Goal: Find specific page/section: Find specific page/section

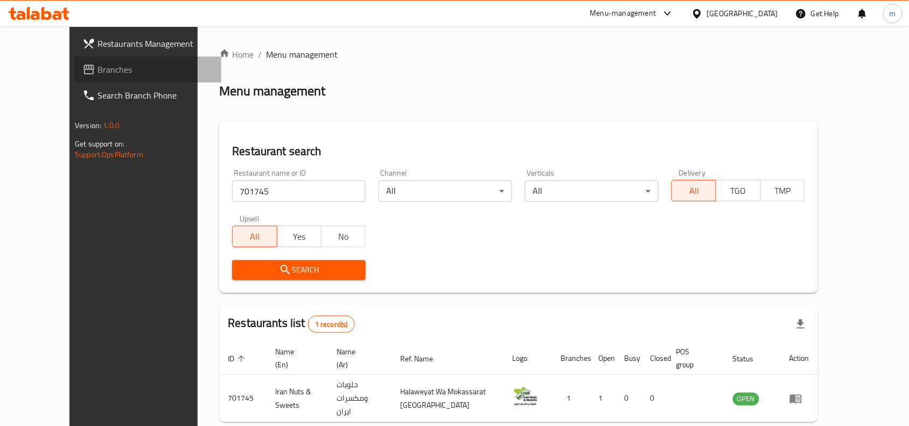
click at [97, 71] on span "Branches" at bounding box center [154, 69] width 115 height 13
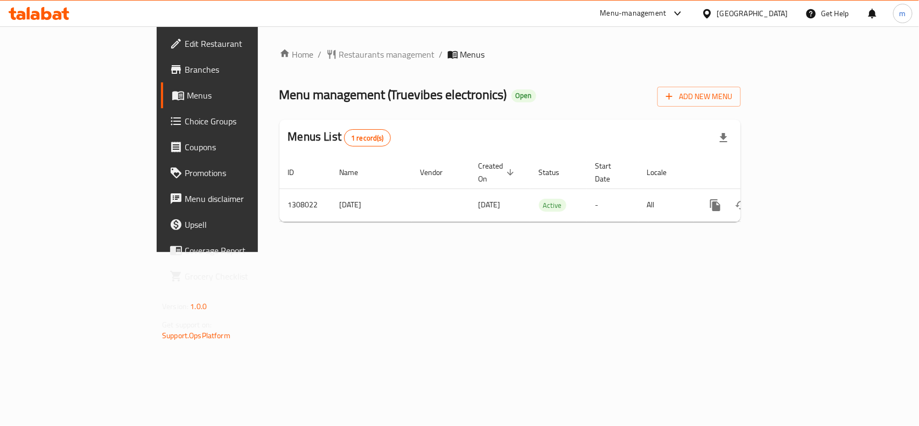
click at [453, 54] on ol "Home / Restaurants management / Menus" at bounding box center [509, 54] width 461 height 13
click at [339, 55] on span "Restaurants management" at bounding box center [387, 54] width 96 height 13
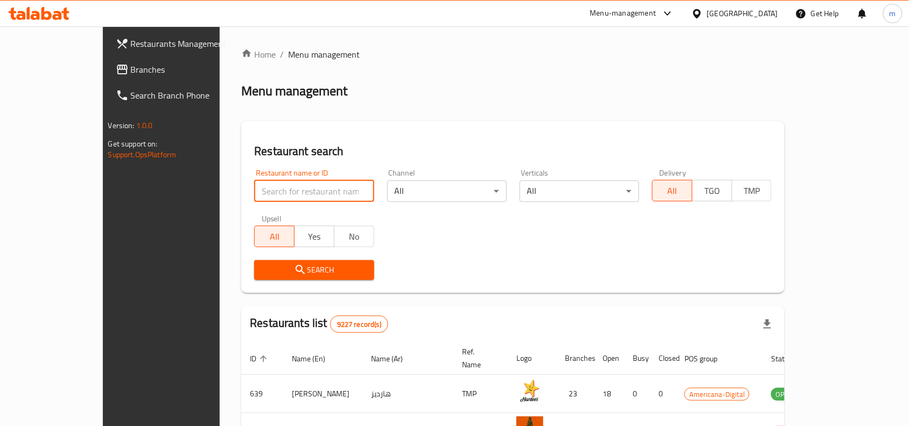
click at [262, 194] on input "search" at bounding box center [313, 191] width 119 height 22
paste input "704598"
click at [295, 266] on span "Search" at bounding box center [314, 269] width 102 height 13
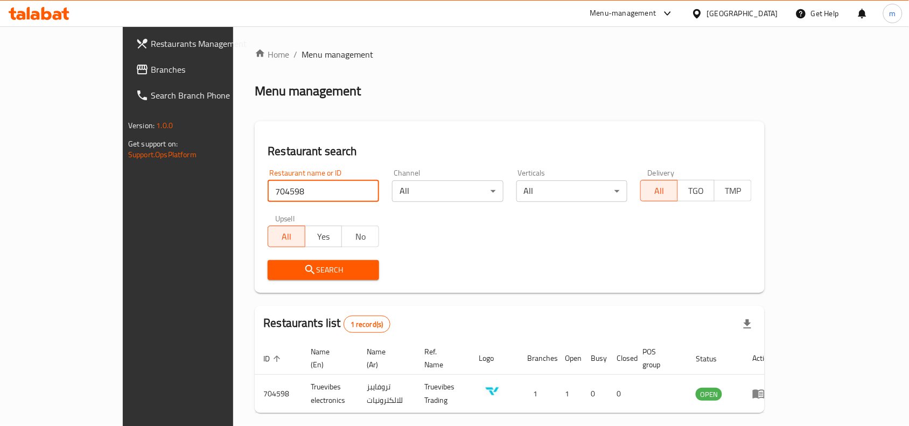
drag, startPoint x: 251, startPoint y: 192, endPoint x: 119, endPoint y: 193, distance: 132.4
click at [123, 193] on div "Restaurants Management Branches Search Branch Phone Version: 1.0.0 Get support …" at bounding box center [454, 248] width 663 height 445
paste input "76550"
type input "776550"
click at [289, 265] on span "Search" at bounding box center [323, 269] width 94 height 13
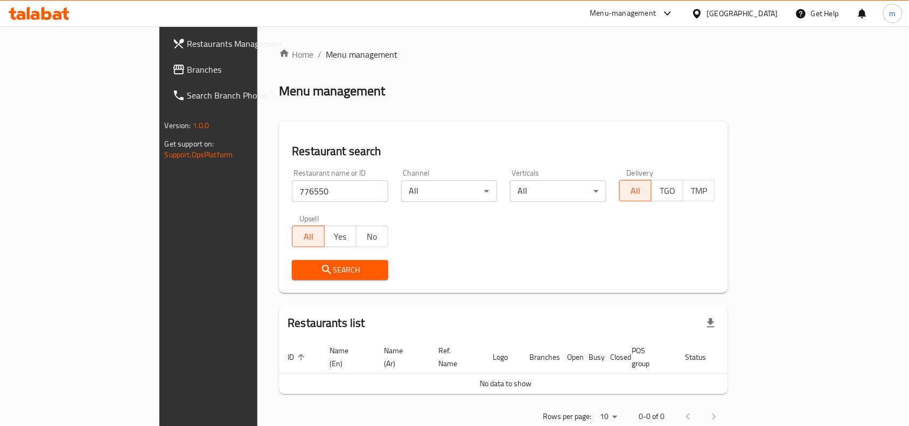
click at [300, 265] on span "Search" at bounding box center [339, 269] width 79 height 13
click at [164, 80] on link "Branches" at bounding box center [237, 70] width 147 height 26
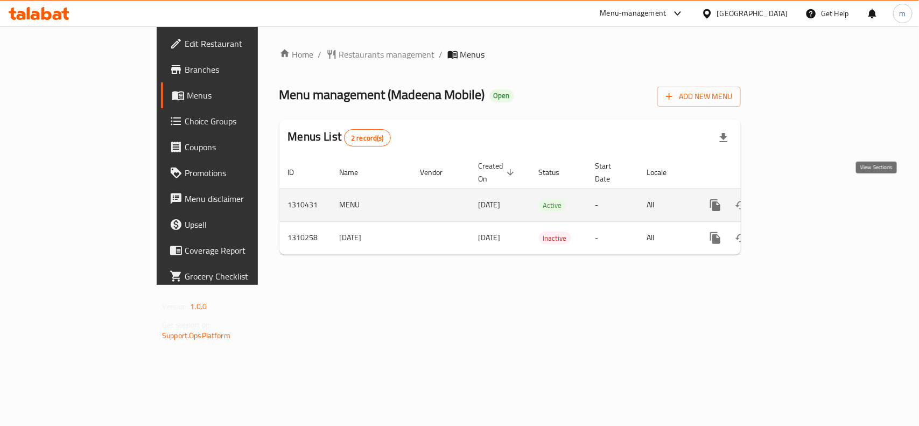
click at [799, 199] on icon "enhanced table" at bounding box center [792, 205] width 13 height 13
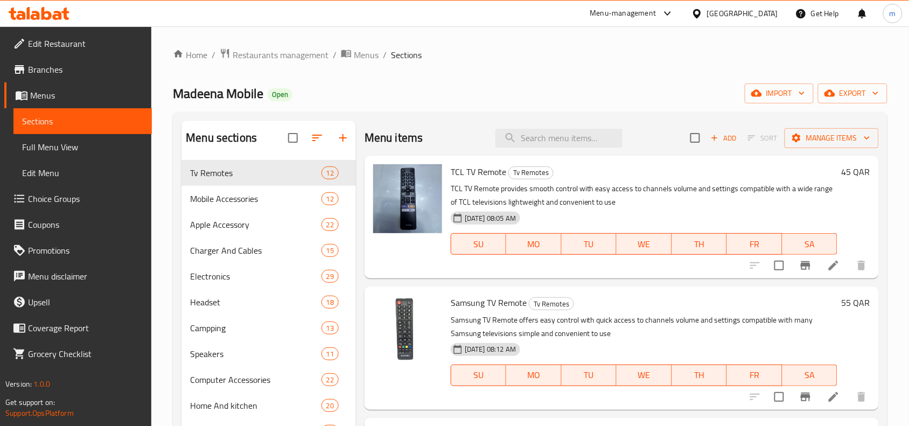
click at [52, 96] on span "Menus" at bounding box center [86, 95] width 113 height 13
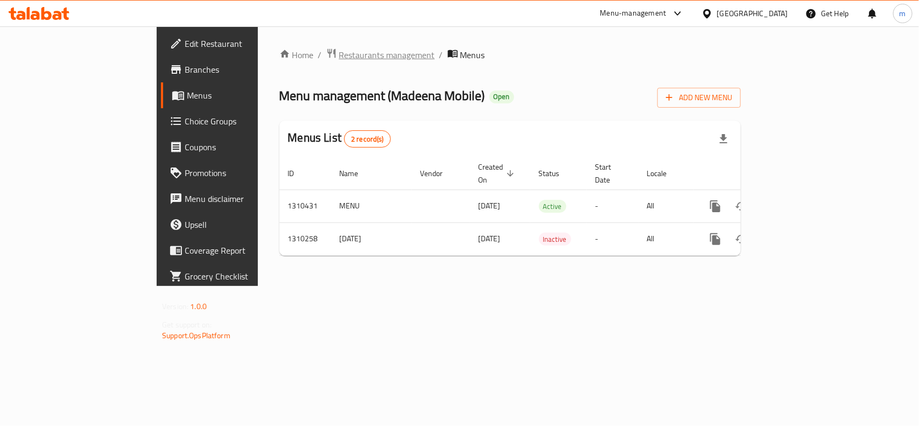
click at [339, 54] on span "Restaurants management" at bounding box center [387, 54] width 96 height 13
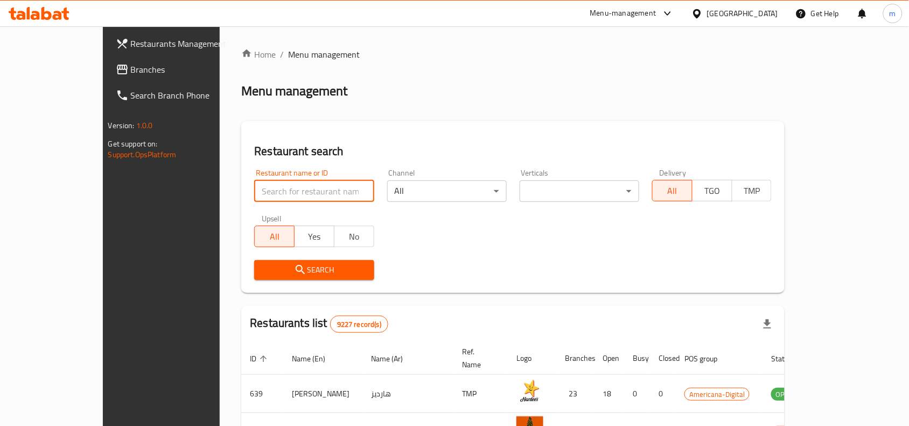
click at [276, 189] on input "search" at bounding box center [313, 191] width 119 height 22
paste input "705322"
type input "705322"
click at [308, 275] on span "Search" at bounding box center [314, 269] width 102 height 13
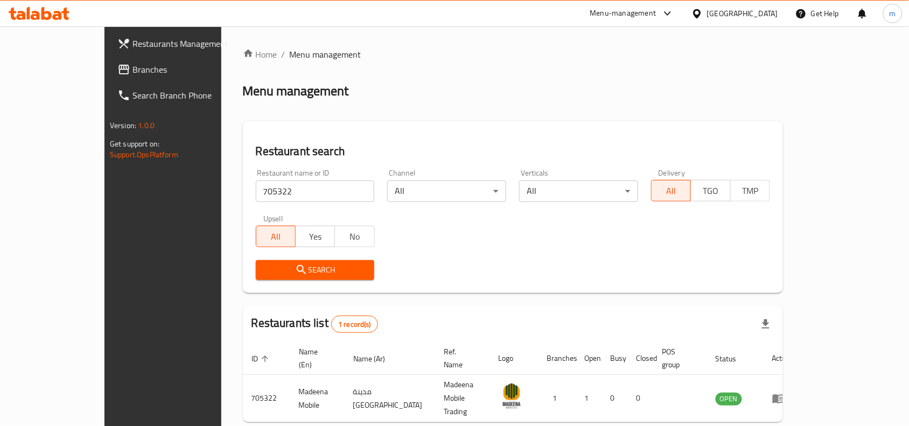
click at [308, 275] on span "Search" at bounding box center [315, 269] width 102 height 13
click at [345, 75] on div "Home / Menu management Menu management Restaurant search Restaurant name or ID …" at bounding box center [513, 253] width 540 height 411
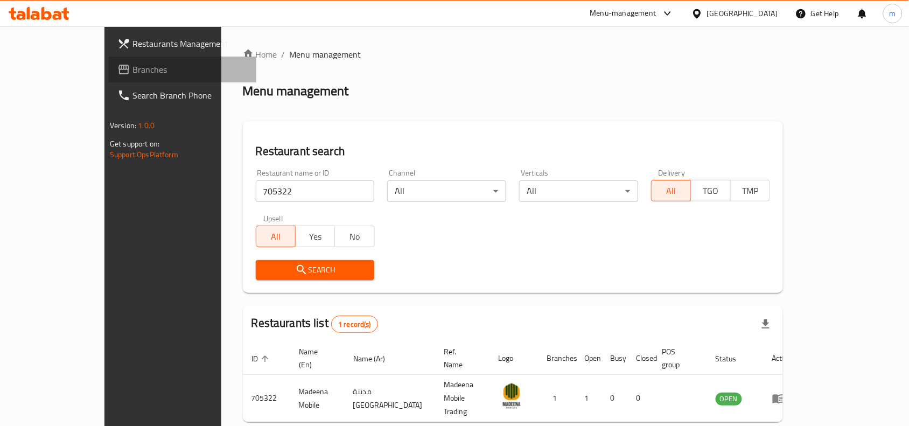
click at [132, 69] on span "Branches" at bounding box center [189, 69] width 115 height 13
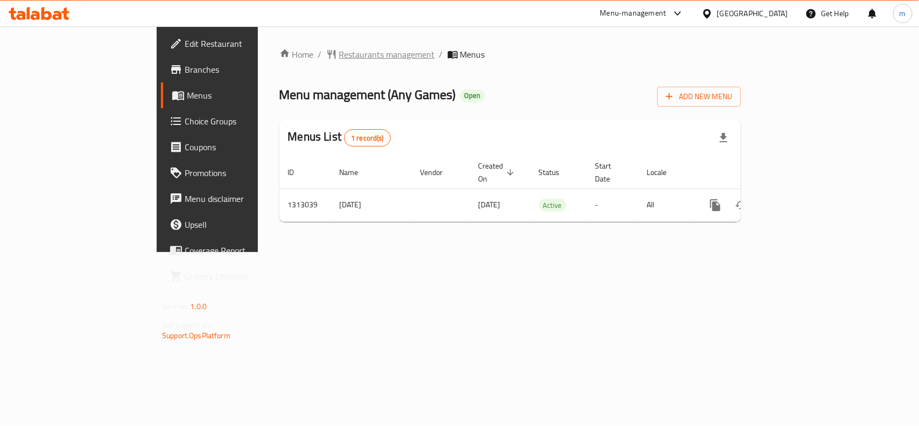
click at [339, 58] on span "Restaurants management" at bounding box center [387, 54] width 96 height 13
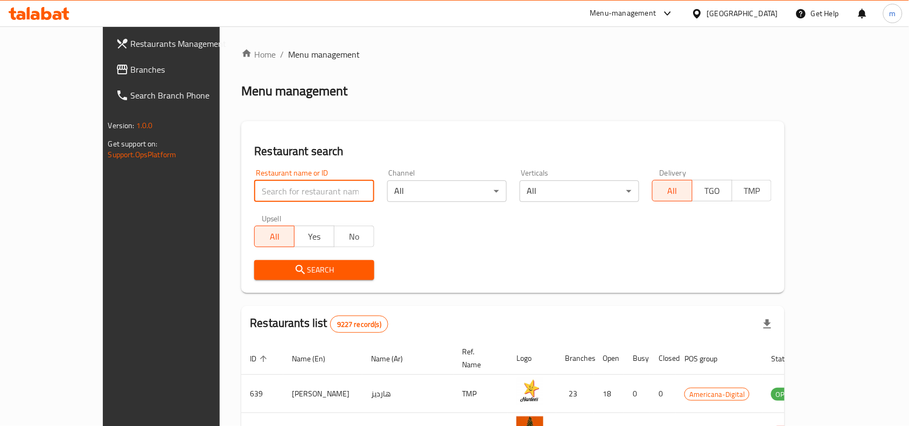
click at [288, 189] on input "search" at bounding box center [313, 191] width 119 height 22
paste input "706283"
type input "706283"
click at [282, 266] on span "Search" at bounding box center [314, 269] width 102 height 13
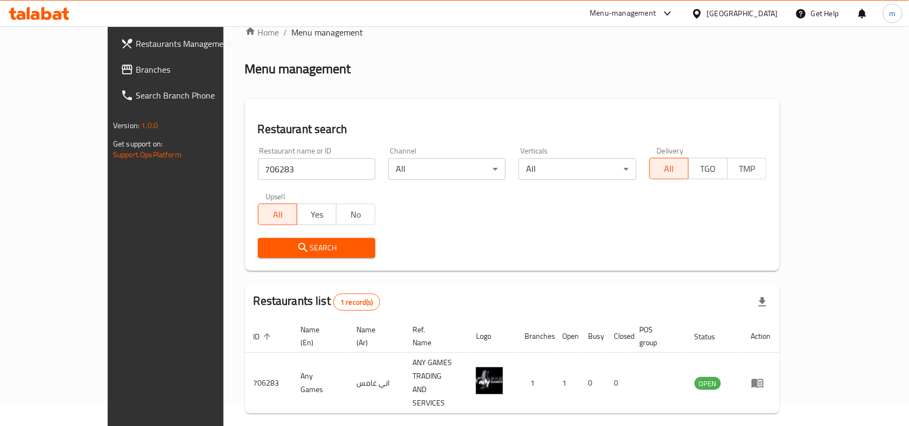
scroll to position [33, 0]
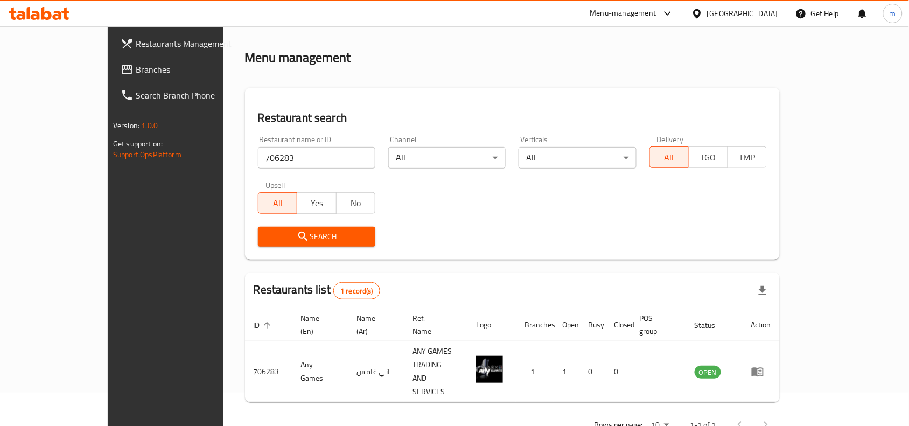
click at [136, 68] on span "Branches" at bounding box center [193, 69] width 115 height 13
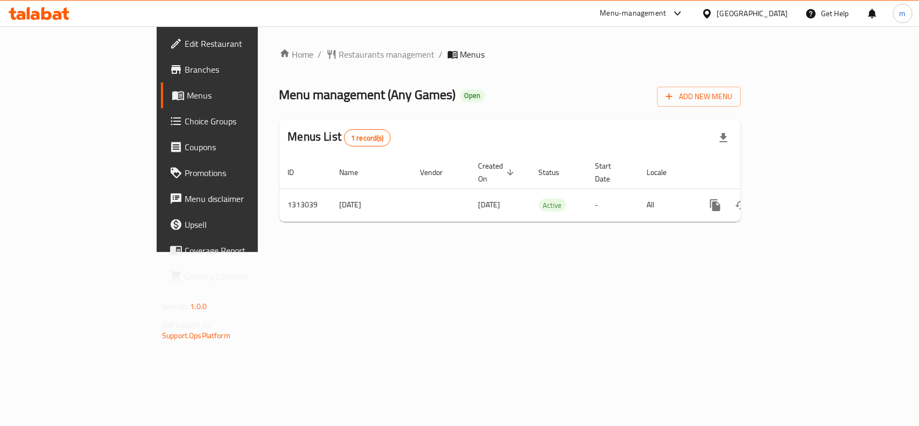
click at [185, 44] on span "Edit Restaurant" at bounding box center [243, 43] width 117 height 13
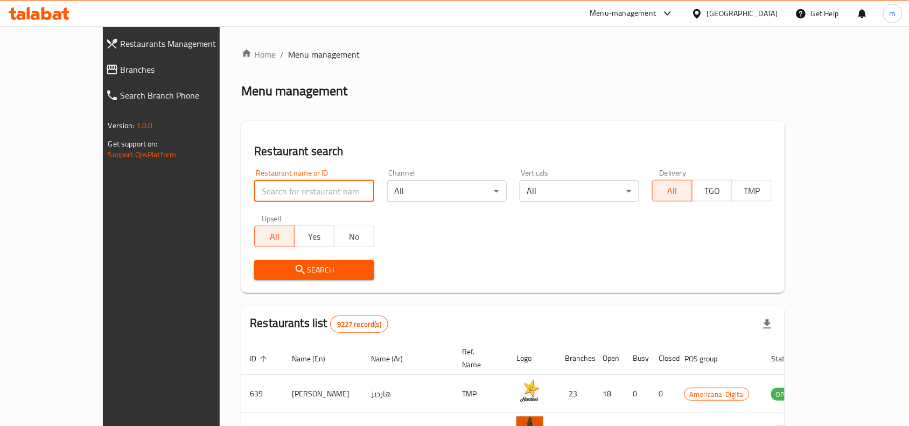
click at [256, 195] on input "search" at bounding box center [313, 191] width 119 height 22
paste input "775337"
type input "775337"
click at [268, 273] on span "Search" at bounding box center [314, 269] width 102 height 13
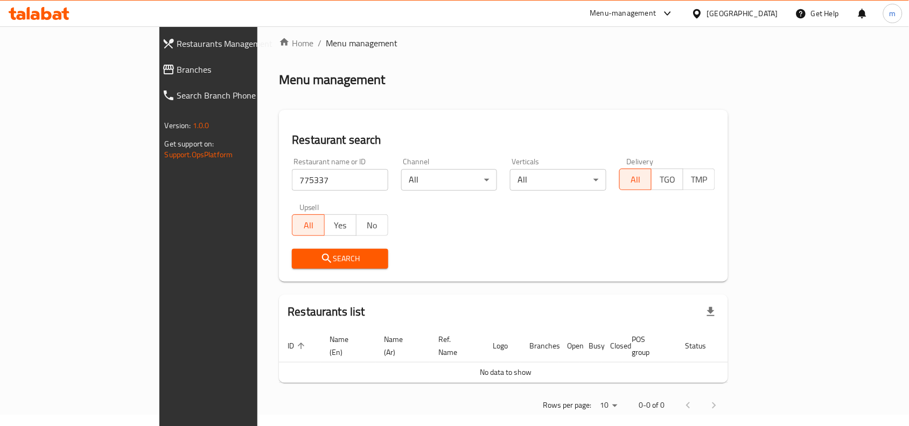
scroll to position [14, 0]
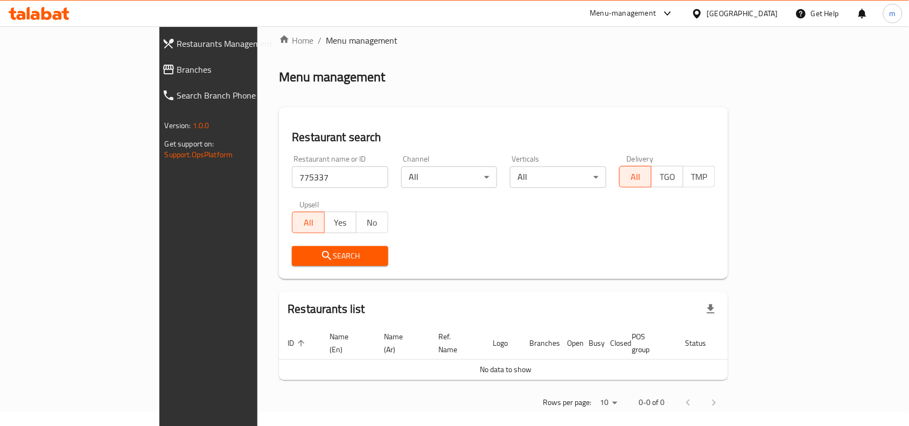
click at [177, 68] on span "Branches" at bounding box center [239, 69] width 125 height 13
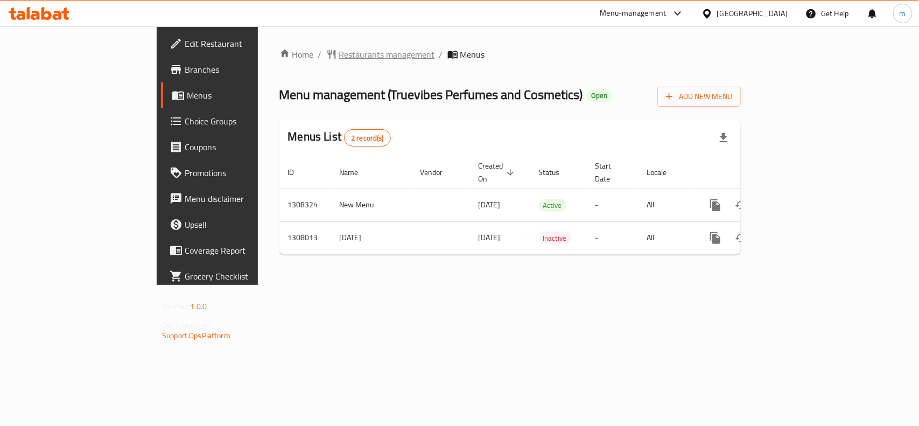
click at [339, 57] on span "Restaurants management" at bounding box center [387, 54] width 96 height 13
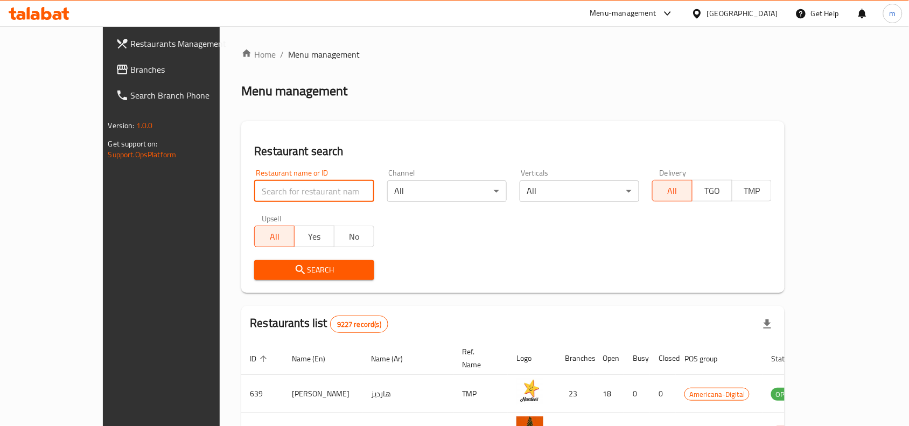
click at [273, 190] on input "search" at bounding box center [313, 191] width 119 height 22
paste input "704561"
type input "704561"
click at [279, 264] on span "Search" at bounding box center [314, 269] width 102 height 13
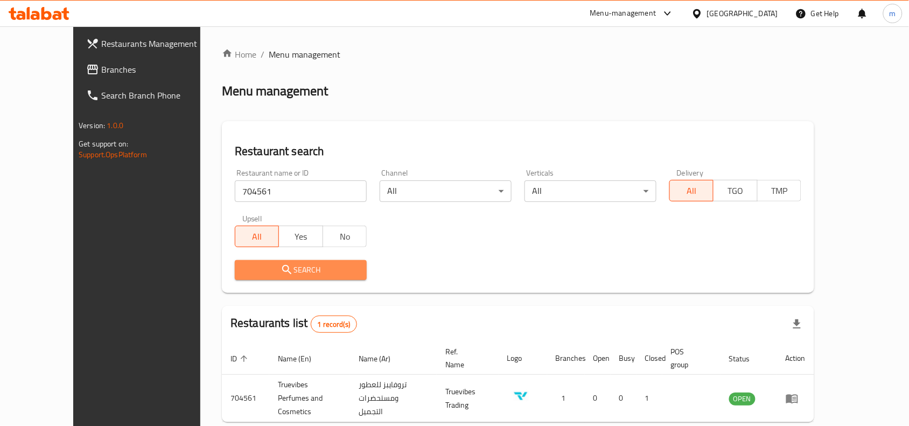
click at [279, 264] on span "Search" at bounding box center [300, 269] width 115 height 13
click at [101, 69] on span "Branches" at bounding box center [158, 69] width 115 height 13
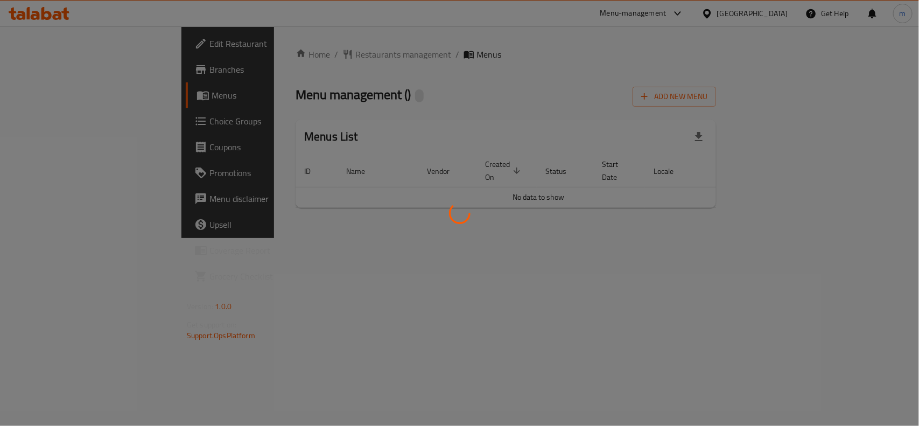
click at [432, 95] on div at bounding box center [459, 213] width 919 height 426
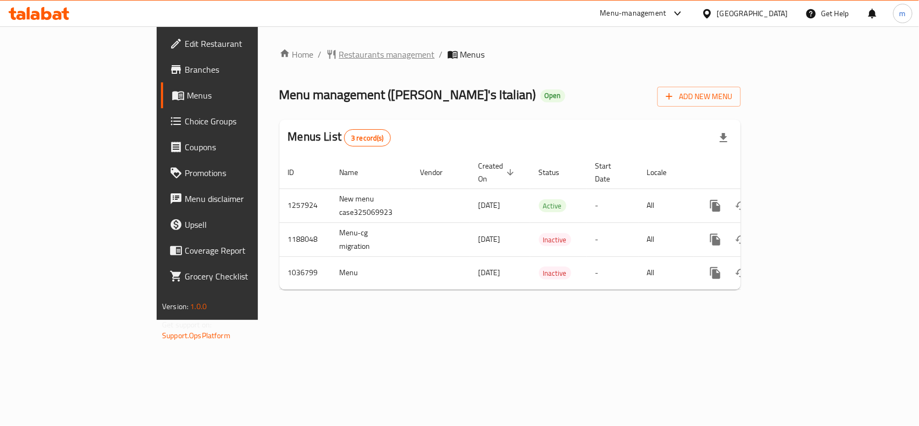
click at [339, 57] on span "Restaurants management" at bounding box center [387, 54] width 96 height 13
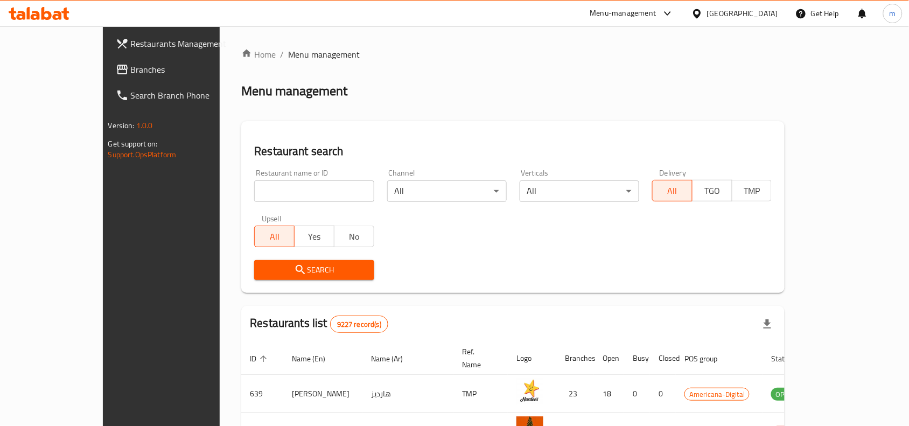
click at [270, 193] on input "search" at bounding box center [313, 191] width 119 height 22
paste input "15347"
click at [289, 264] on span "Search" at bounding box center [314, 269] width 102 height 13
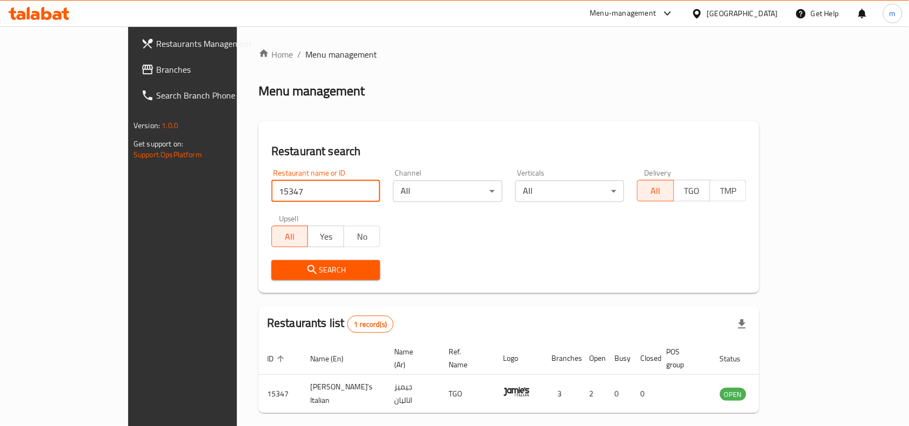
drag, startPoint x: 229, startPoint y: 189, endPoint x: 209, endPoint y: 192, distance: 20.6
click at [271, 192] on input "15347" at bounding box center [325, 191] width 109 height 22
click at [280, 195] on input "15347" at bounding box center [325, 191] width 109 height 22
paste input "770266"
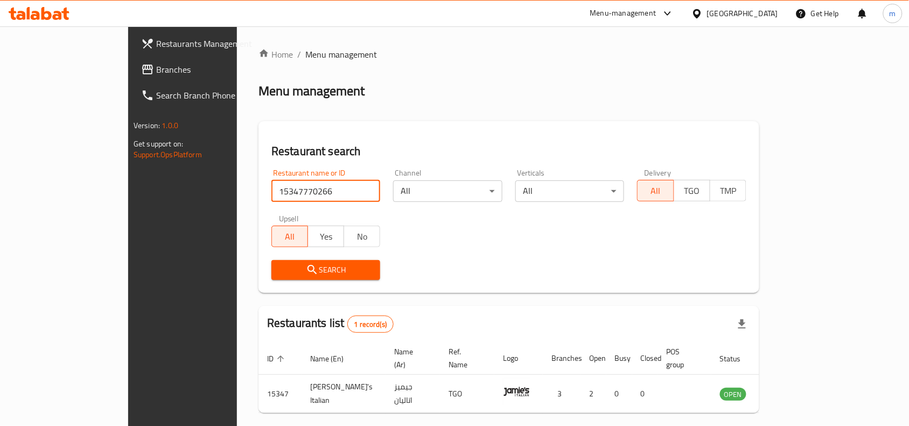
type input "15347770266"
click at [156, 70] on span "Branches" at bounding box center [213, 69] width 115 height 13
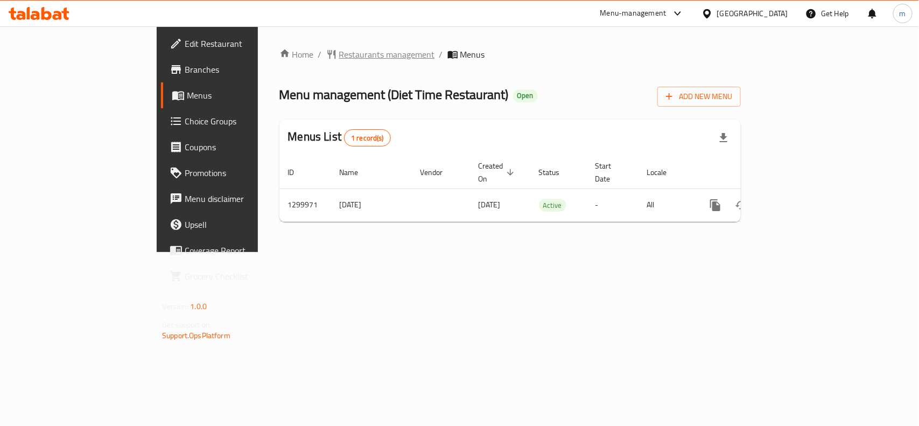
click at [339, 54] on span "Restaurants management" at bounding box center [387, 54] width 96 height 13
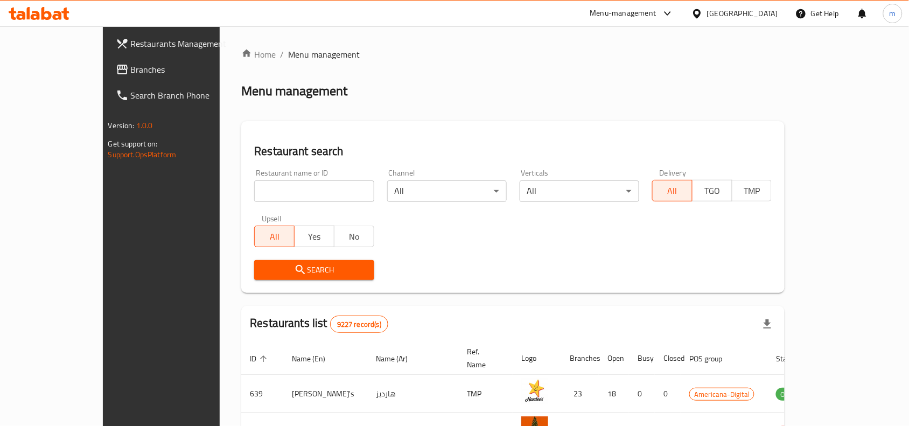
click at [261, 185] on input "search" at bounding box center [313, 191] width 119 height 22
paste input "701576"
type input "701576"
click at [308, 270] on span "Search" at bounding box center [314, 269] width 102 height 13
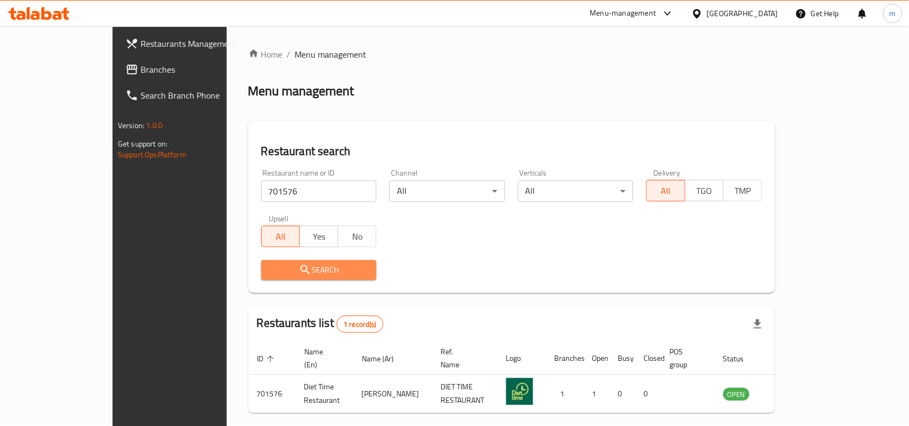
click at [308, 270] on span "Search" at bounding box center [319, 269] width 98 height 13
